Goal: Information Seeking & Learning: Check status

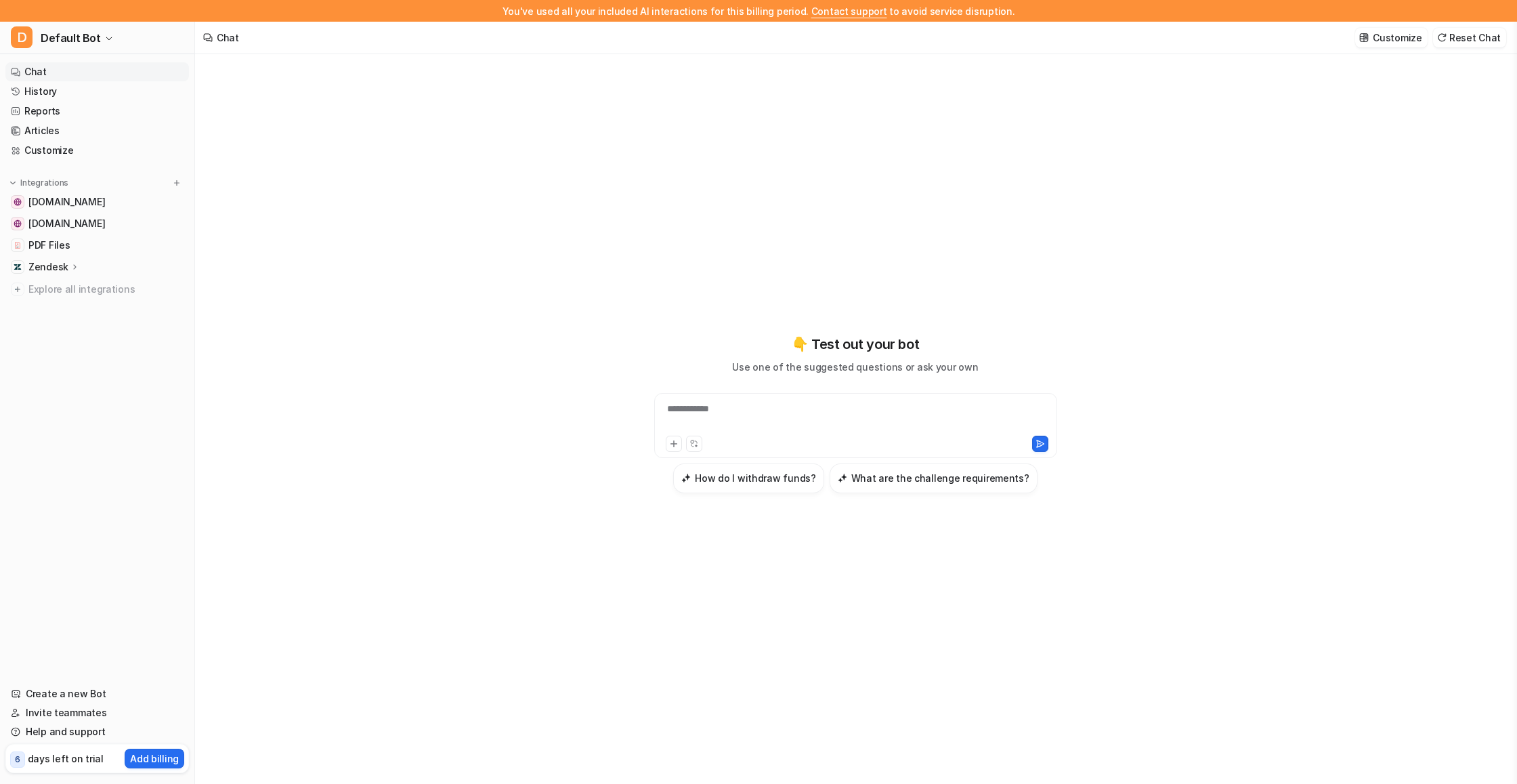
click at [91, 89] on link "History" at bounding box center [97, 91] width 184 height 19
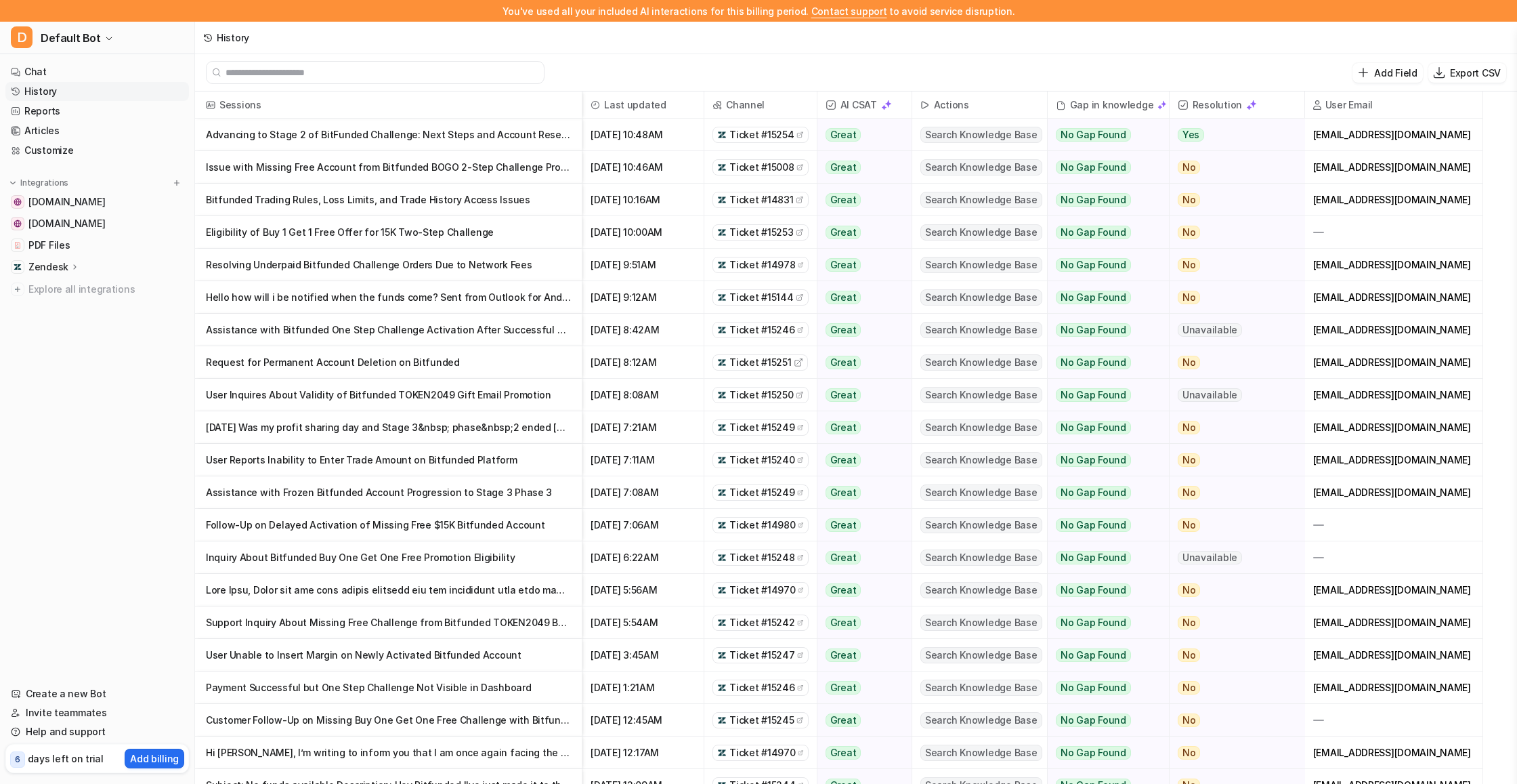
click at [227, 130] on p "Advancing to Stage 2 of BitFunded Challenge: Next Steps and Account Reset Inform" at bounding box center [388, 135] width 365 height 32
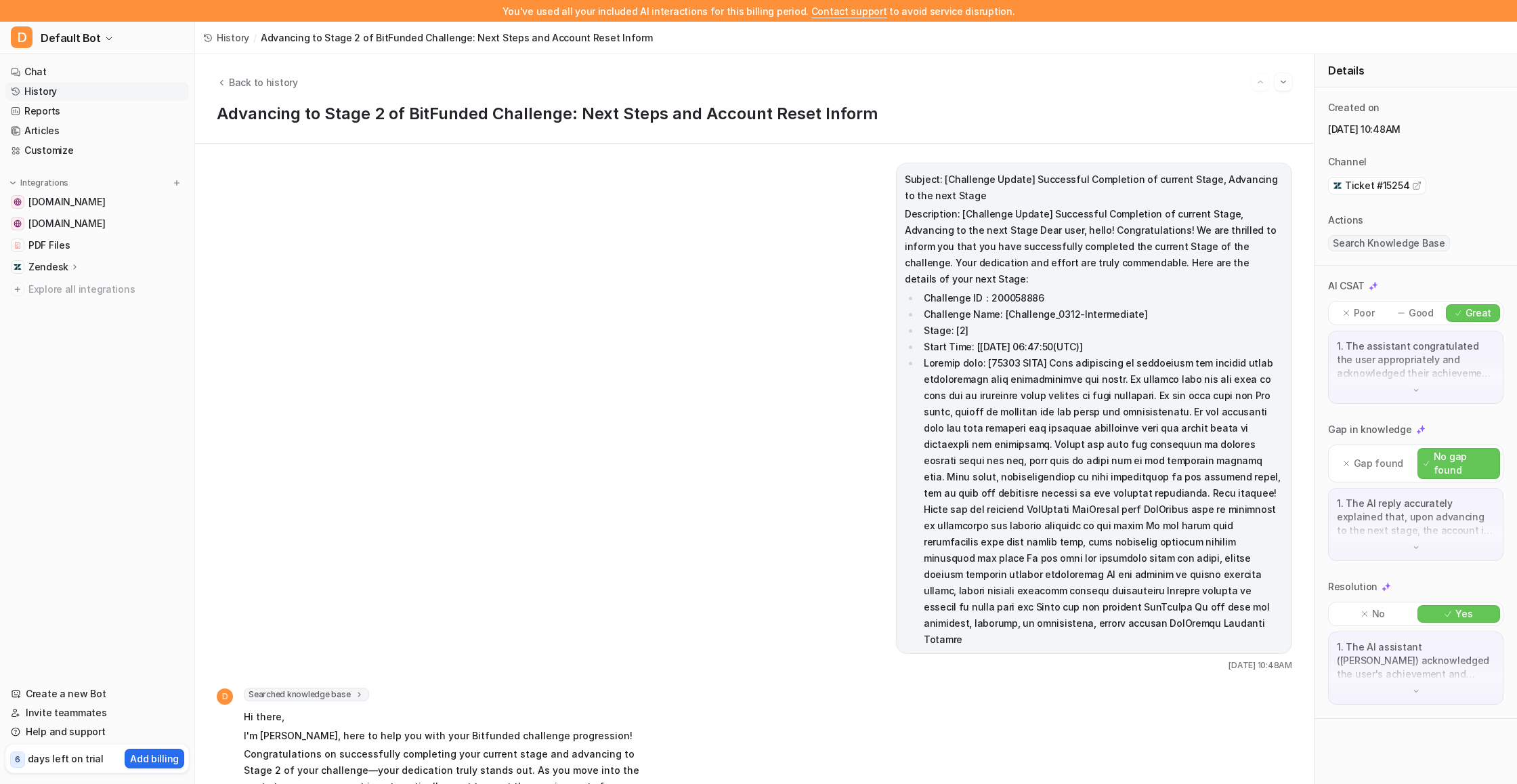
click at [1407, 185] on span "Ticket #15254" at bounding box center [1377, 186] width 64 height 14
click at [229, 78] on span "Back to history" at bounding box center [264, 82] width 69 height 14
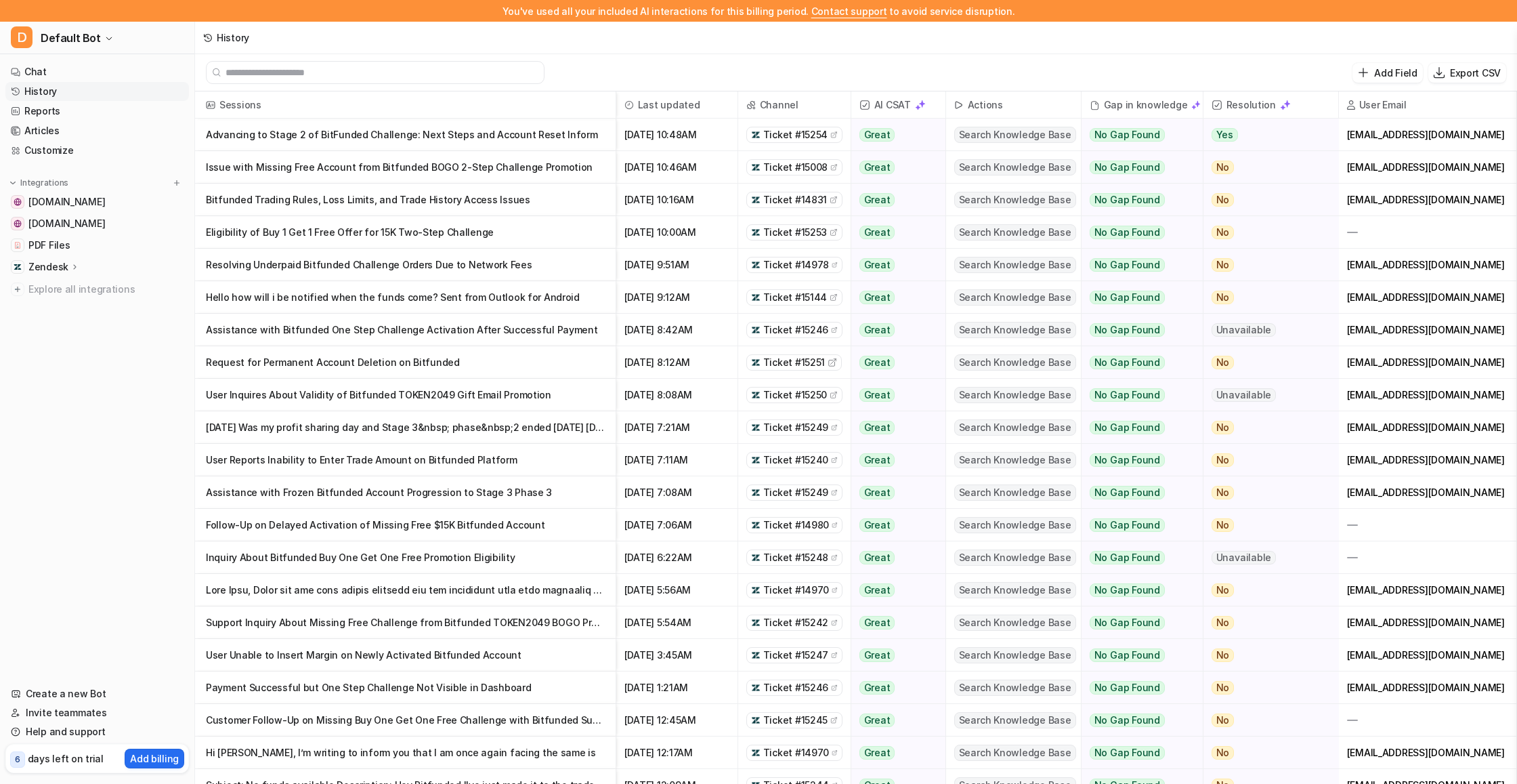
click at [474, 168] on p "Issue with Missing Free Account from Bitfunded BOGO 2-Step Challenge Promotion" at bounding box center [405, 167] width 399 height 32
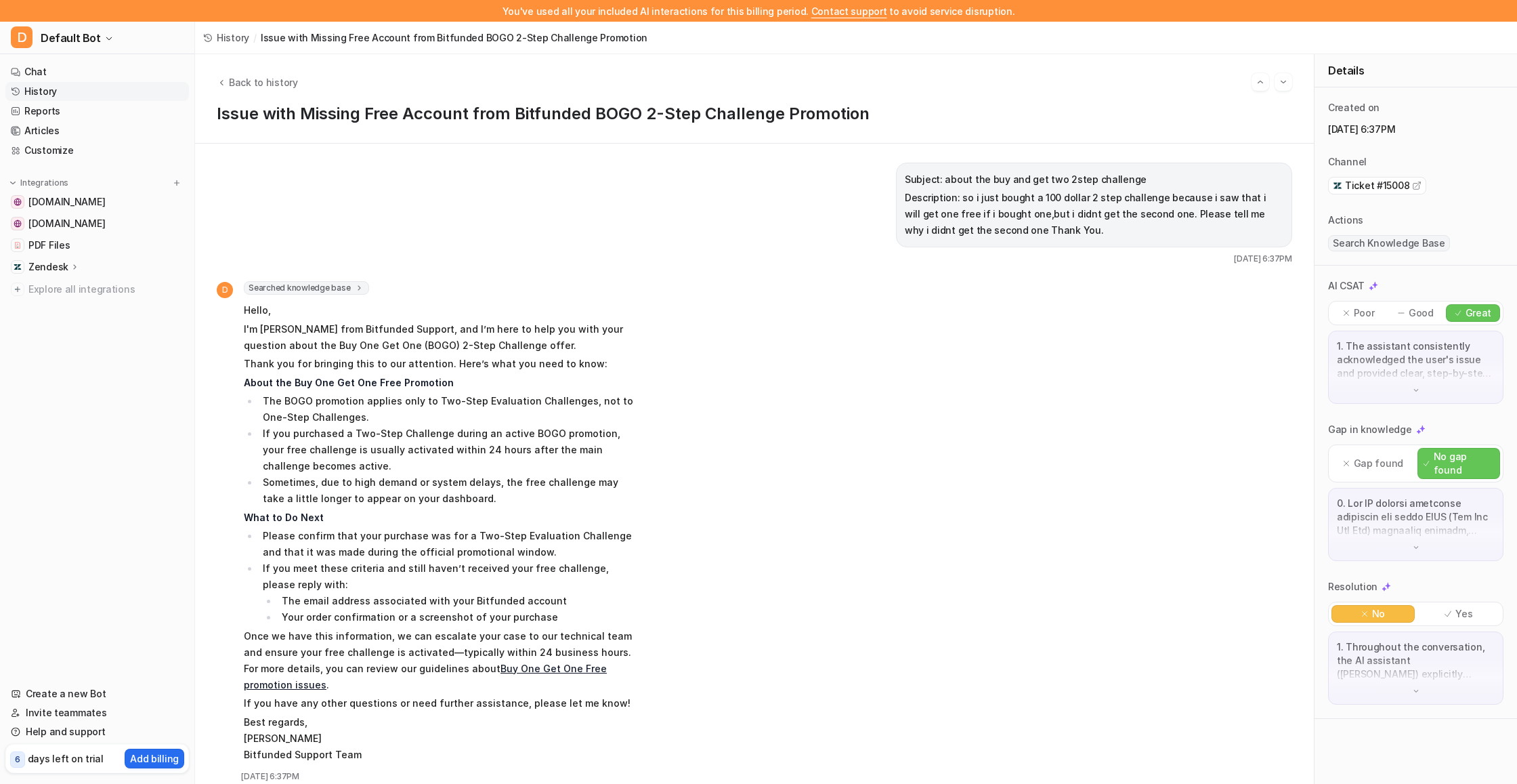
click at [1382, 185] on span "Ticket #15008" at bounding box center [1377, 186] width 64 height 14
click at [1284, 80] on img "Go to next session" at bounding box center [1284, 82] width 10 height 12
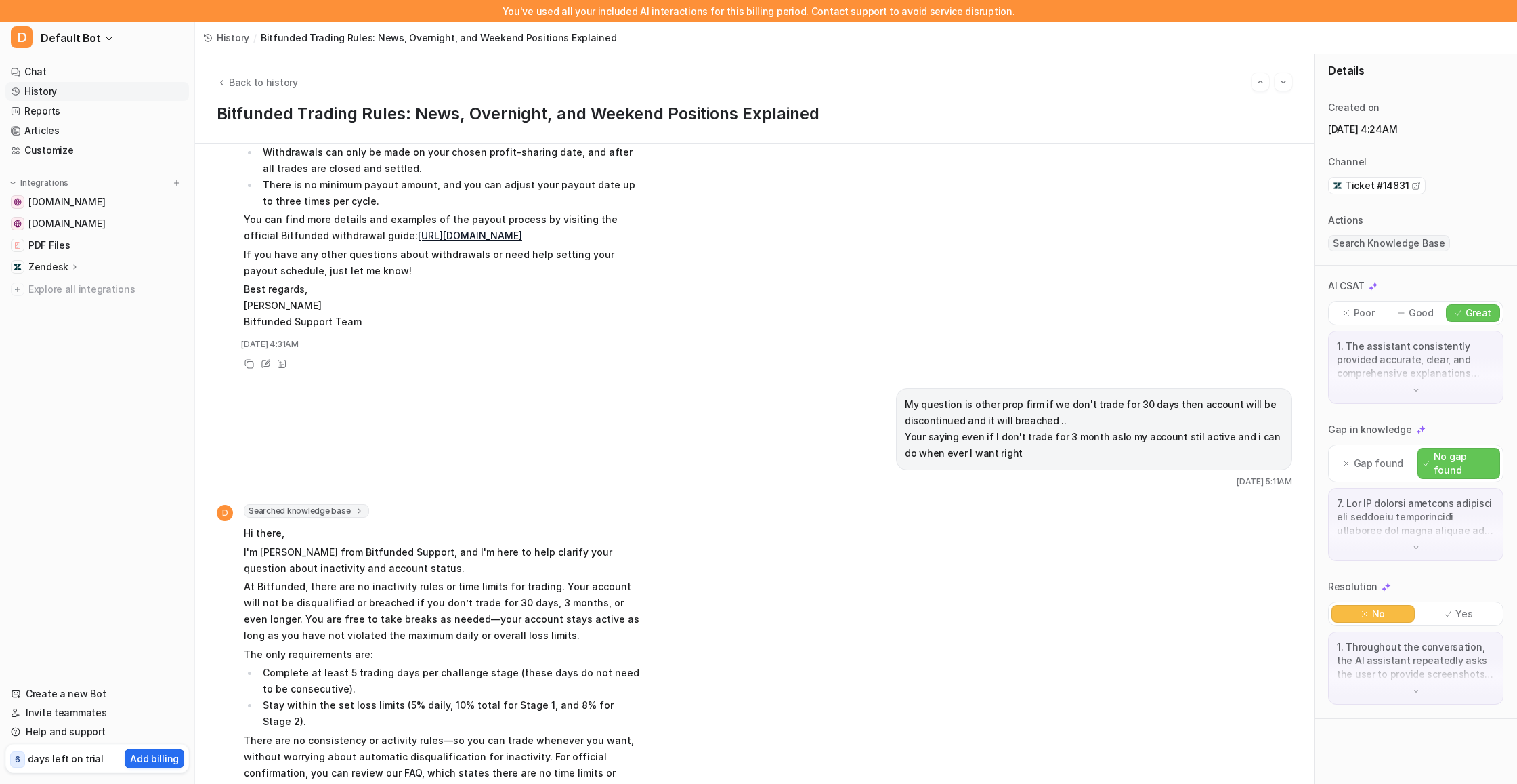
scroll to position [918, 0]
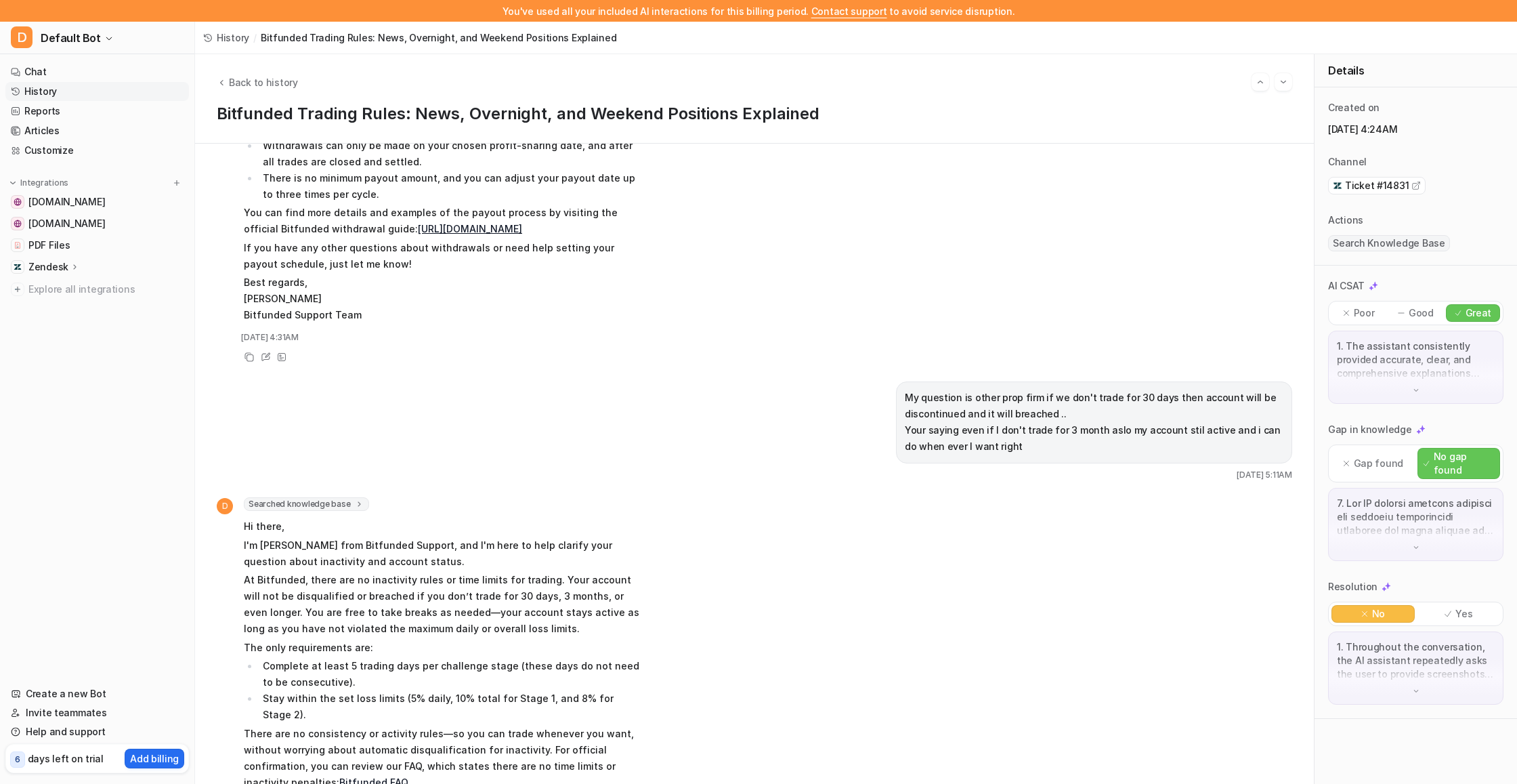
click at [1379, 182] on span "Ticket #14831" at bounding box center [1377, 186] width 63 height 14
